Goal: Communication & Community: Answer question/provide support

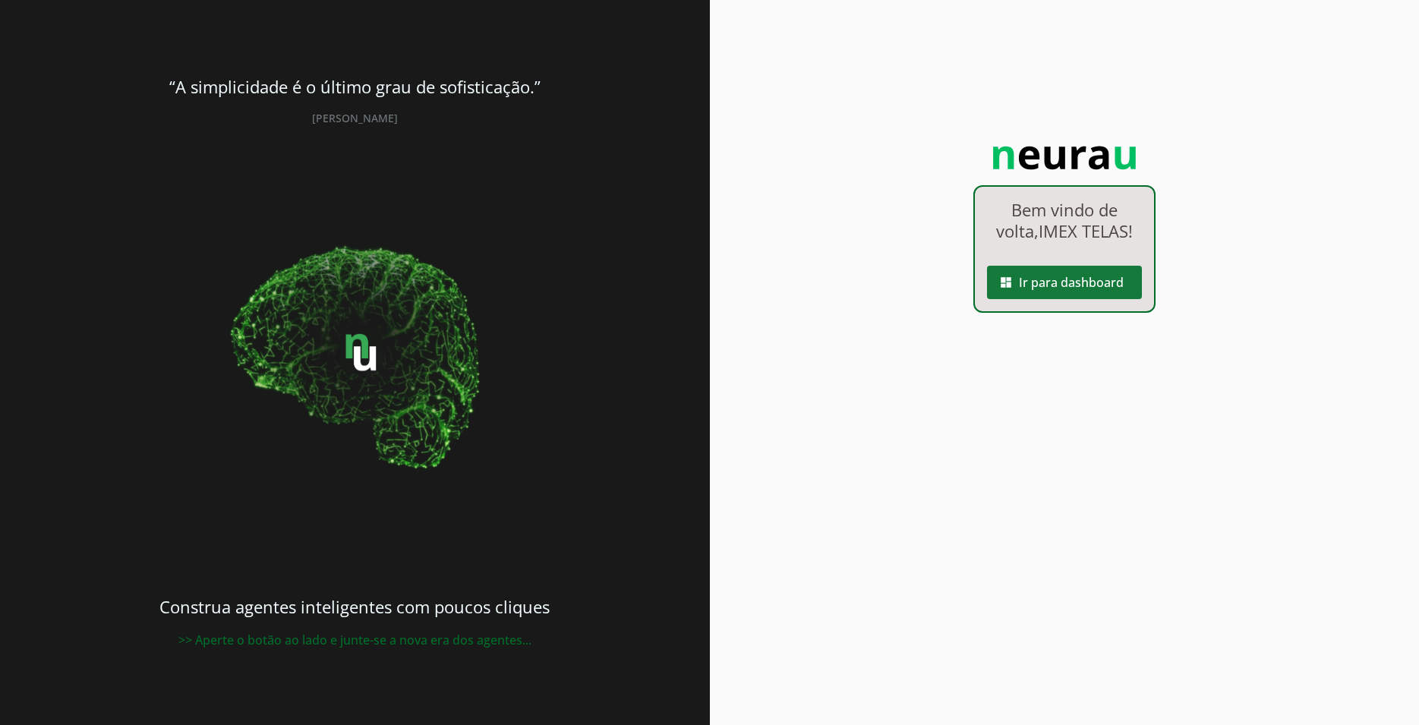
click at [1029, 276] on span at bounding box center [1064, 282] width 155 height 36
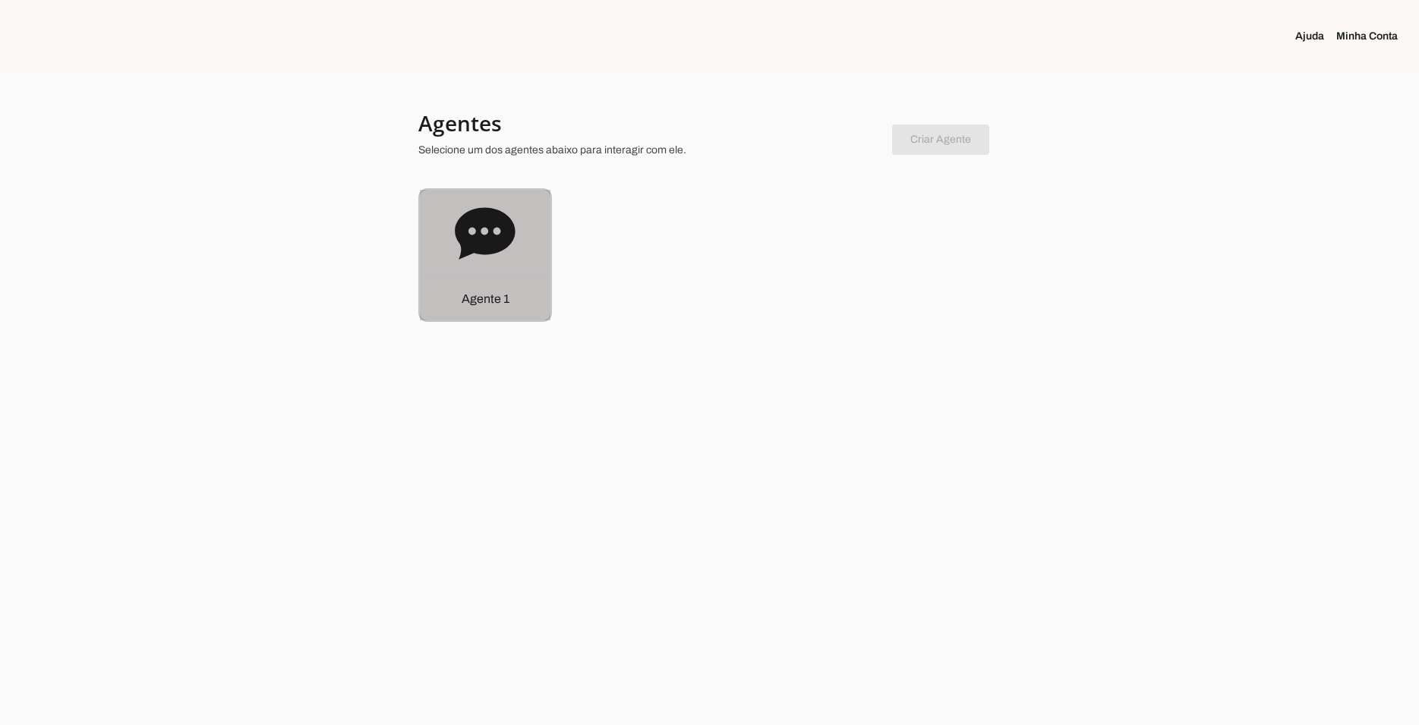
click at [523, 224] on div "Agente 1" at bounding box center [485, 255] width 131 height 131
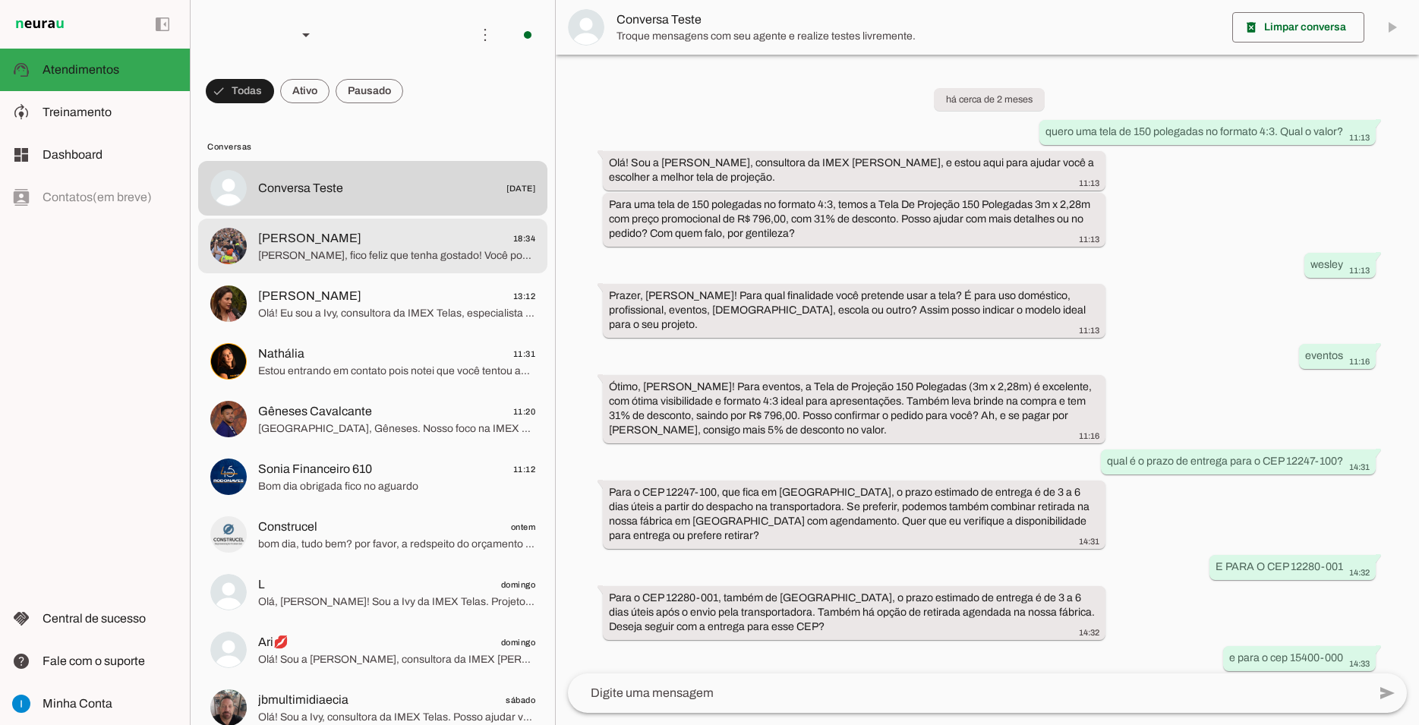
scroll to position [692, 0]
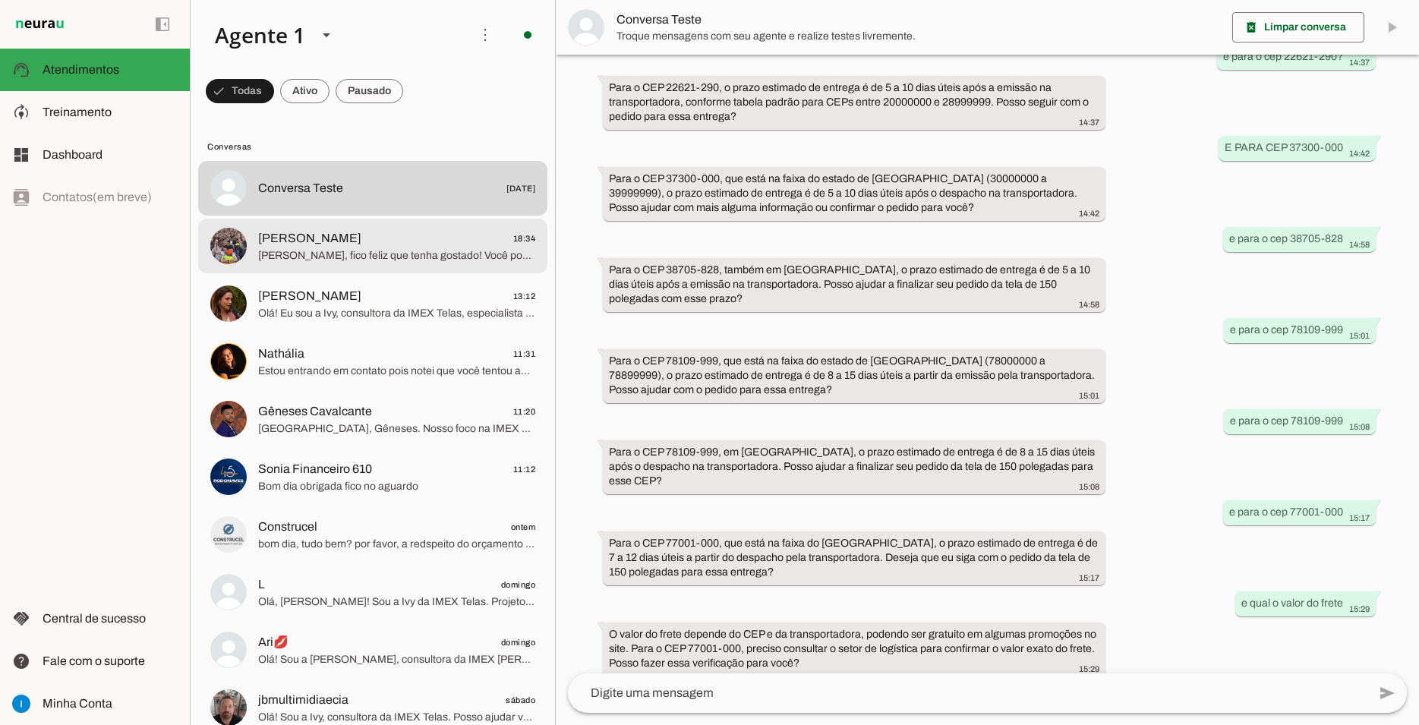
click at [418, 229] on span "[PERSON_NAME] 18:34" at bounding box center [396, 238] width 277 height 19
